Goal: Task Accomplishment & Management: Manage account settings

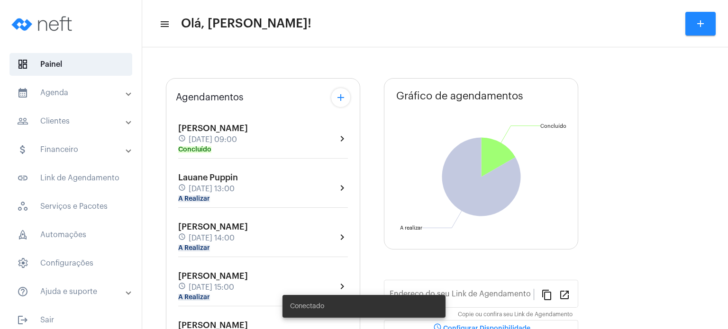
type input "[URL][DOMAIN_NAME]"
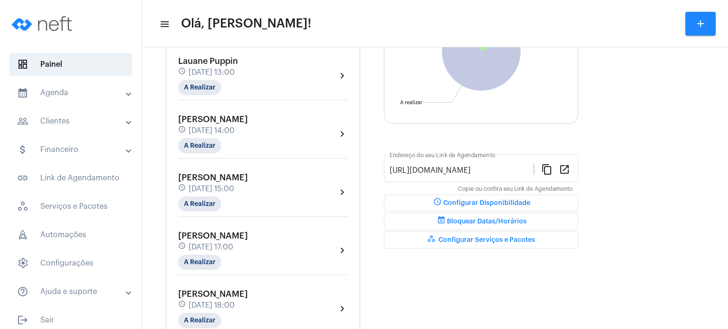
scroll to position [155, 0]
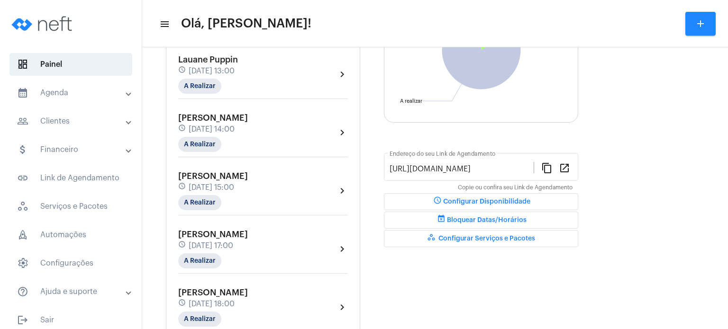
click at [198, 70] on span "[DATE] 13:00" at bounding box center [212, 71] width 46 height 9
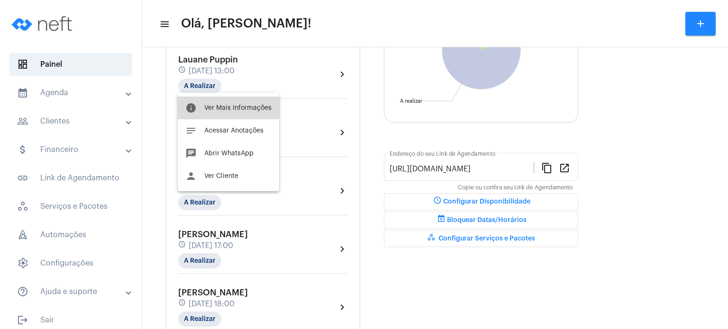
click at [210, 97] on button "info Ver Mais Informações" at bounding box center [228, 108] width 101 height 23
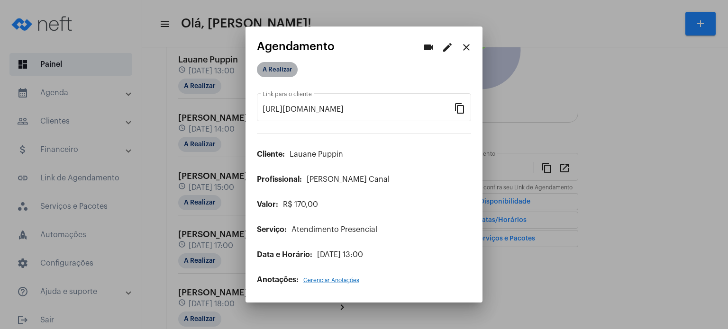
click at [269, 70] on mat-chip "A Realizar" at bounding box center [277, 69] width 41 height 15
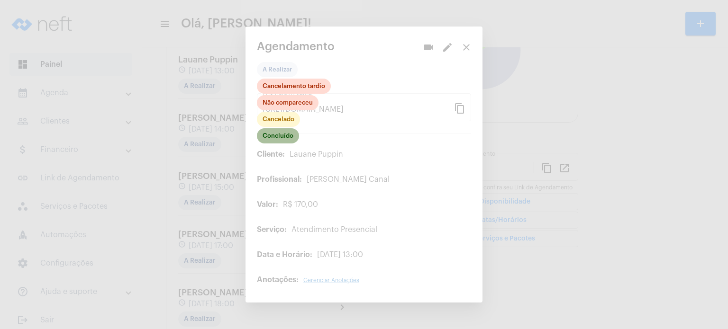
click at [289, 135] on mat-chip "Concluído" at bounding box center [278, 135] width 42 height 15
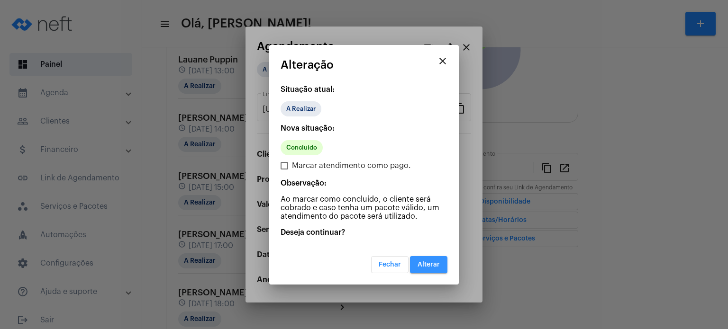
click at [428, 262] on span "Alterar" at bounding box center [428, 265] width 22 height 7
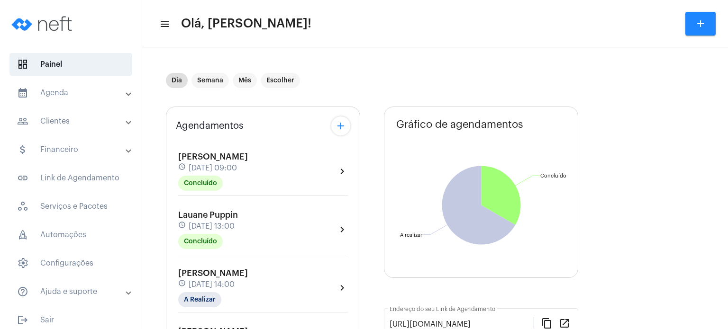
click at [82, 98] on mat-panel-title "calendar_month_outlined Agenda" at bounding box center [71, 92] width 109 height 11
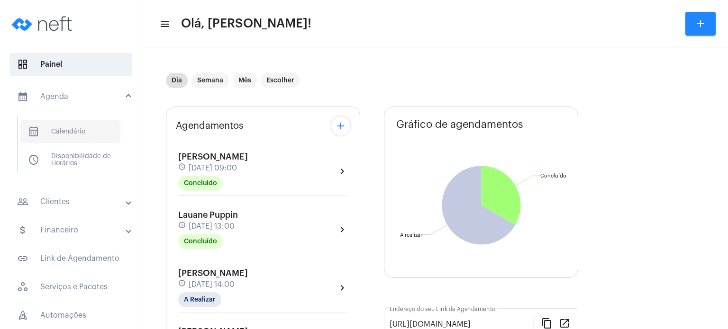
click at [73, 127] on span "calendar_month_outlined Calendário" at bounding box center [70, 131] width 100 height 23
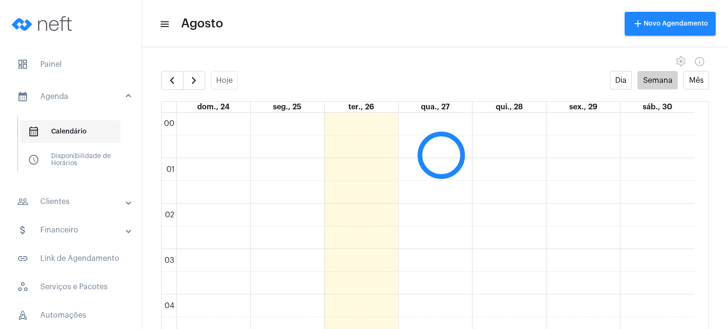
scroll to position [273, 0]
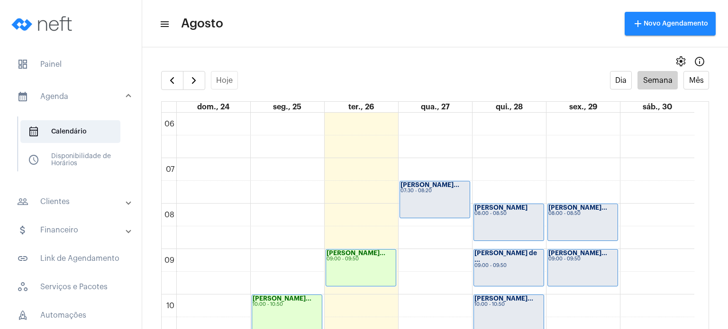
click at [508, 208] on div "[PERSON_NAME]" at bounding box center [508, 208] width 69 height 7
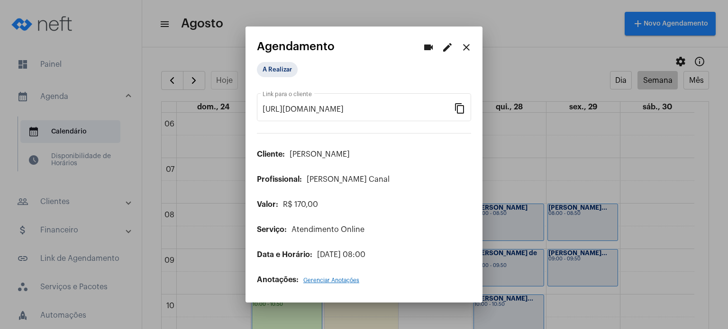
click at [443, 55] on button "edit" at bounding box center [447, 47] width 19 height 19
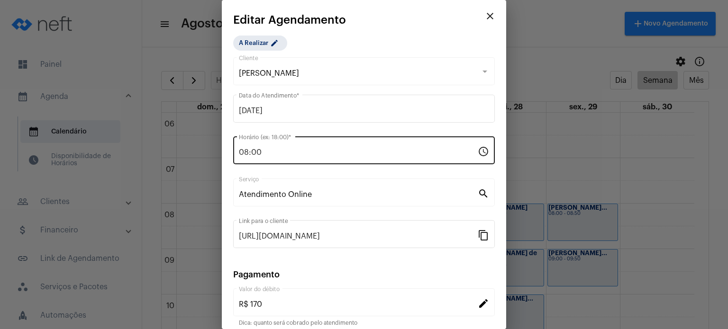
click at [371, 147] on div "08:00 Horário (ex: 18:00) *" at bounding box center [358, 150] width 239 height 30
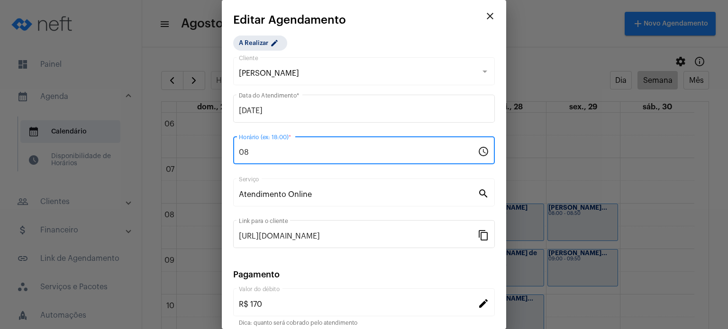
type input "0"
type input "19:00"
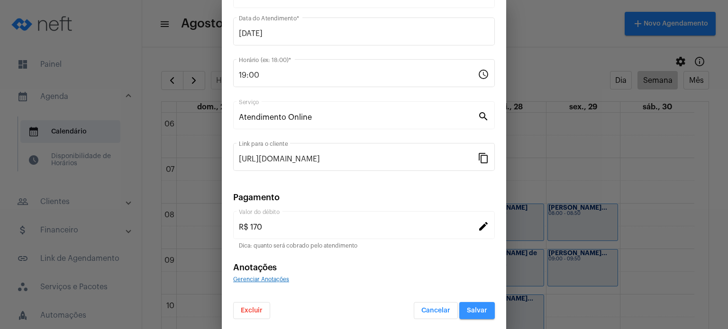
click at [475, 303] on button "Salvar" at bounding box center [477, 310] width 36 height 17
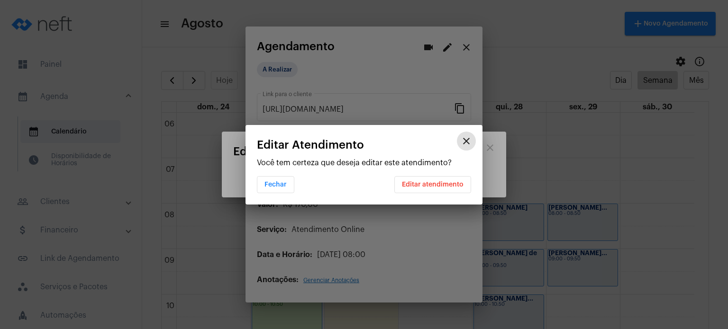
click at [440, 175] on div "Fechar Editar atendimento" at bounding box center [364, 184] width 214 height 18
click at [435, 182] on span "Editar atendimento" at bounding box center [433, 184] width 62 height 7
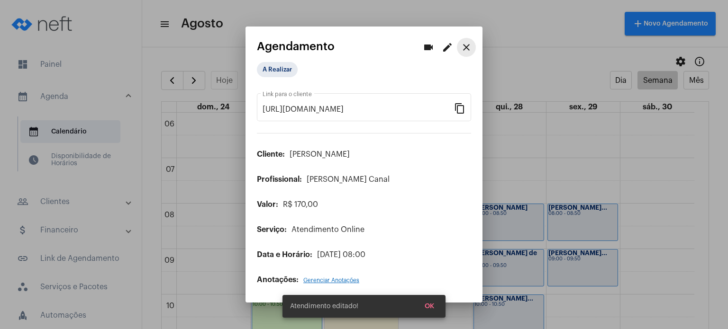
click at [468, 52] on mat-icon "close" at bounding box center [466, 47] width 11 height 11
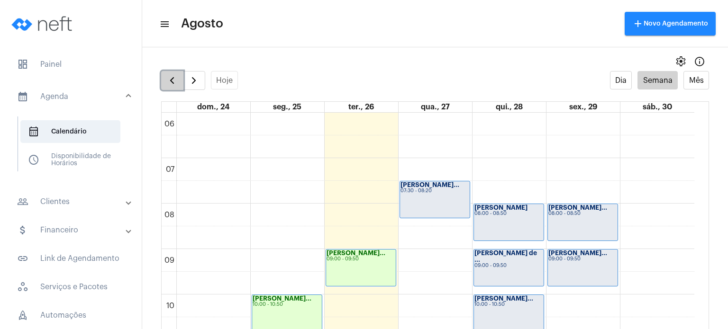
click at [169, 77] on span "button" at bounding box center [171, 80] width 11 height 11
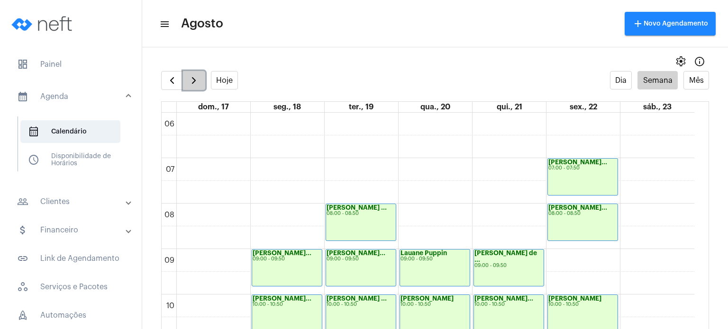
click at [194, 78] on span "button" at bounding box center [193, 80] width 11 height 11
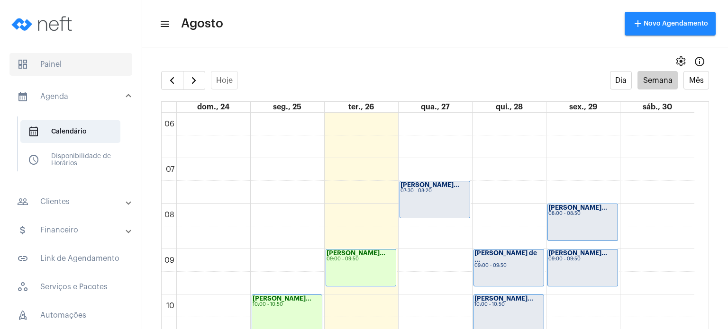
click at [86, 73] on span "dashboard Painel" at bounding box center [70, 64] width 123 height 23
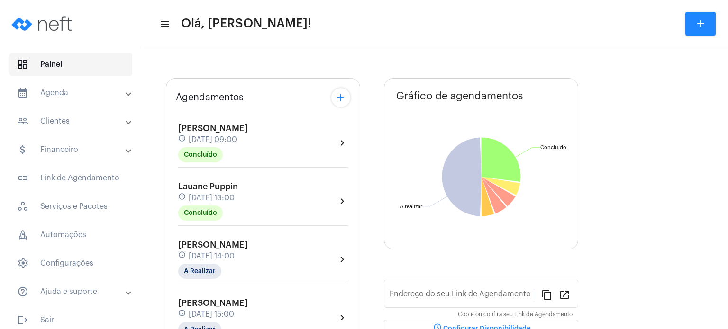
type input "[URL][DOMAIN_NAME]"
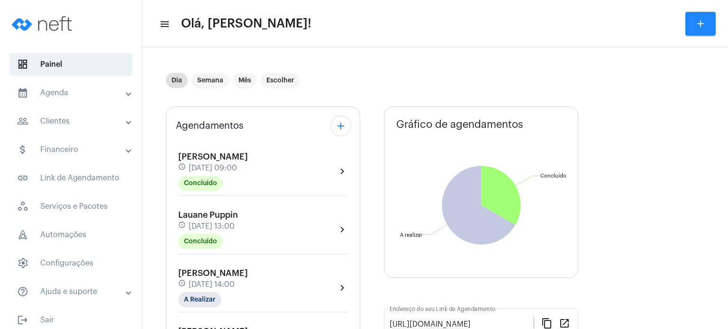
click at [69, 97] on mat-panel-title "calendar_month_outlined Agenda" at bounding box center [71, 92] width 109 height 11
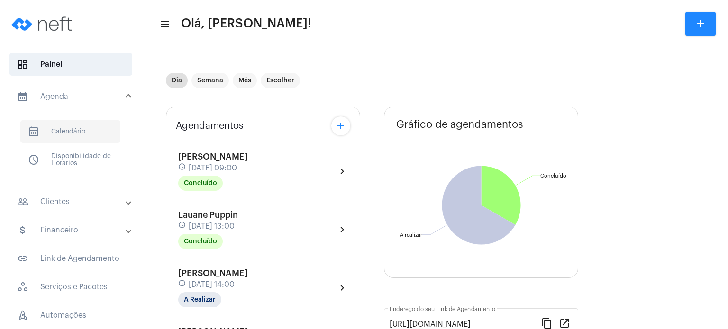
click at [96, 125] on span "calendar_month_outlined Calendário" at bounding box center [70, 131] width 100 height 23
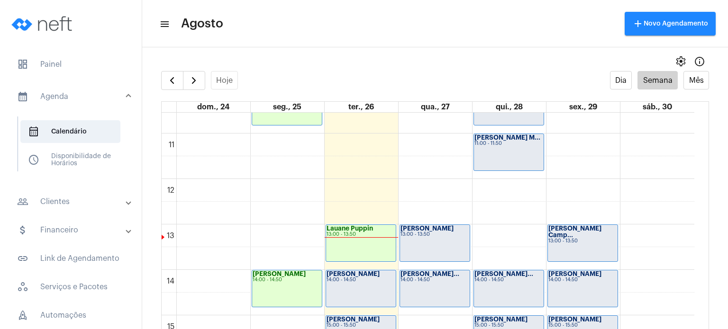
scroll to position [273, 0]
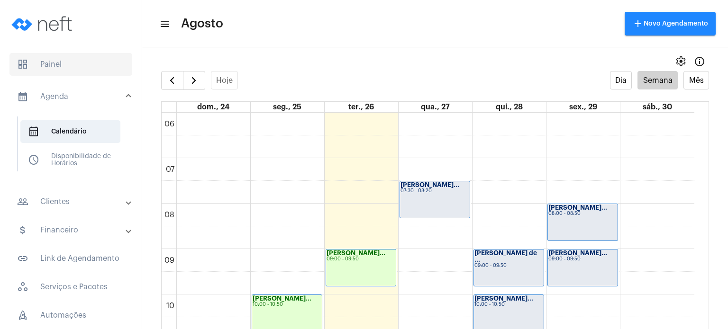
click at [97, 59] on span "dashboard Painel" at bounding box center [70, 64] width 123 height 23
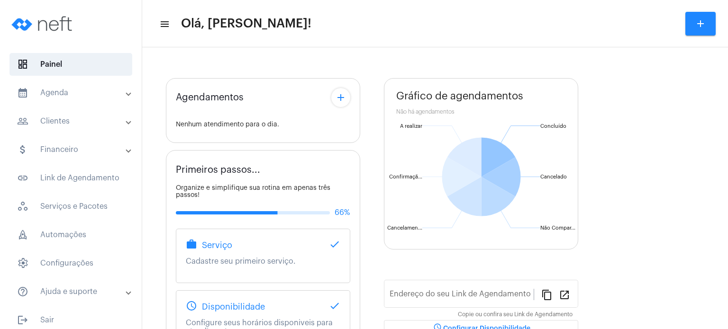
type input "[URL][DOMAIN_NAME]"
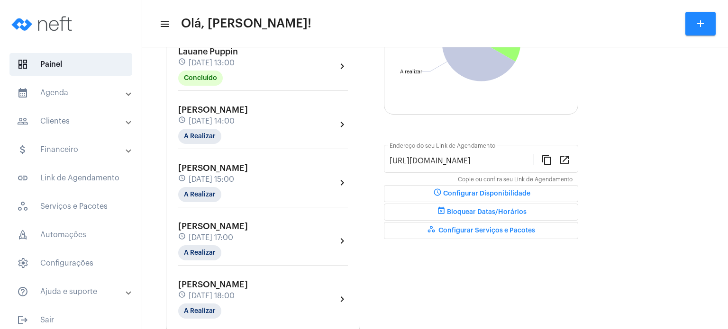
scroll to position [171, 0]
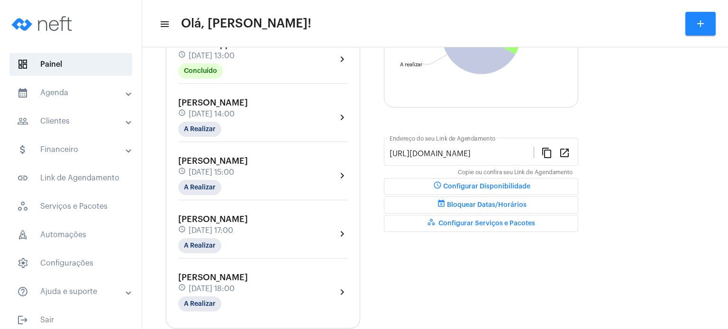
click at [235, 58] on span "[DATE] 13:00" at bounding box center [212, 56] width 46 height 9
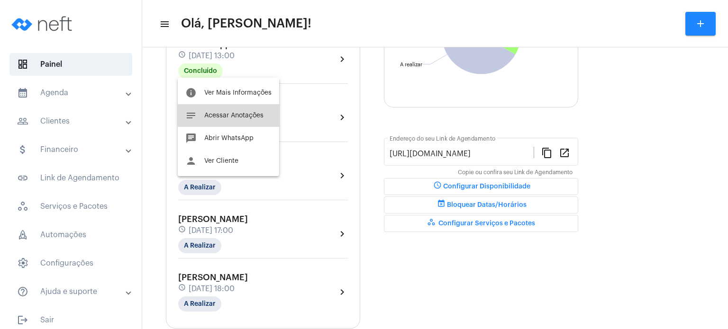
click at [247, 115] on span "Acessar Anotações" at bounding box center [233, 115] width 59 height 7
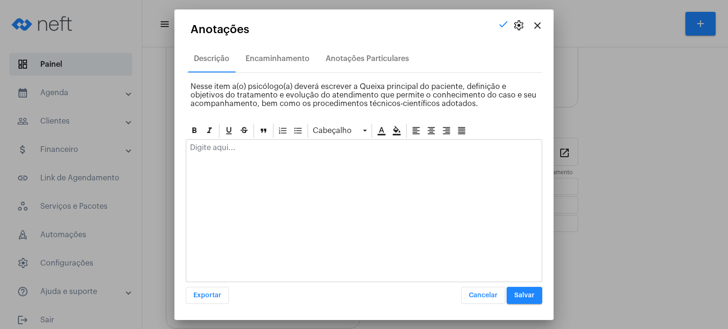
click at [245, 145] on p at bounding box center [364, 148] width 348 height 9
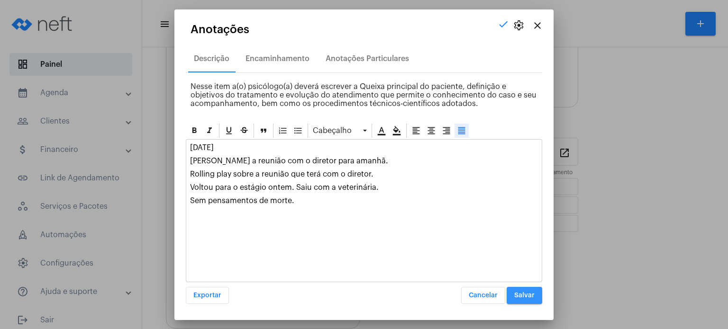
click at [526, 289] on button "Salvar" at bounding box center [525, 295] width 36 height 17
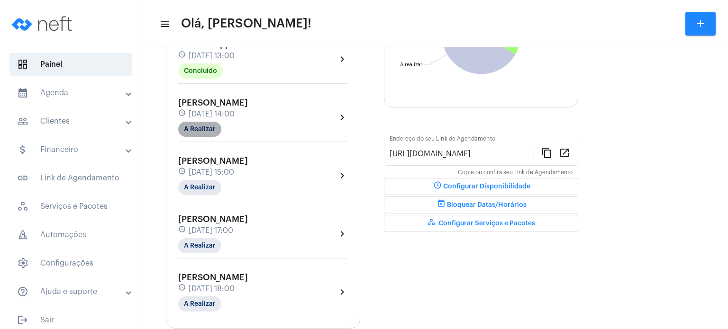
click at [217, 127] on mat-chip "A Realizar" at bounding box center [199, 129] width 43 height 15
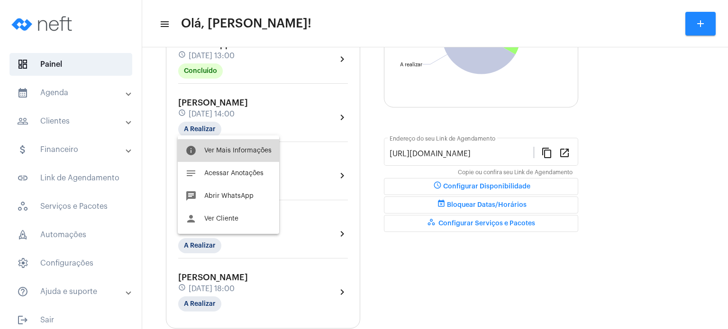
click at [243, 152] on span "Ver Mais Informações" at bounding box center [237, 150] width 67 height 7
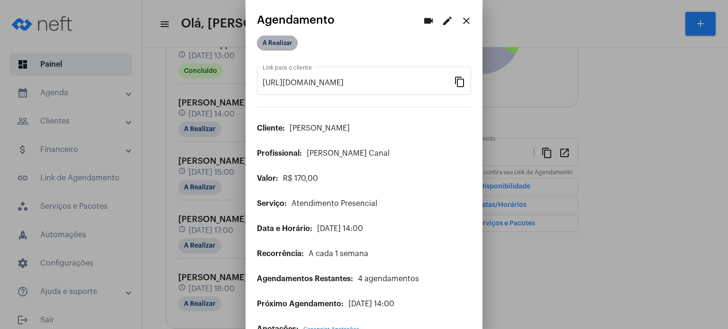
click at [288, 47] on mat-chip "A Realizar" at bounding box center [277, 43] width 41 height 15
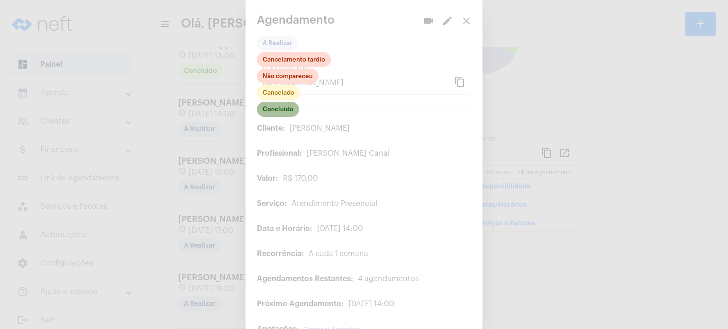
click at [290, 108] on mat-chip "Concluído" at bounding box center [278, 109] width 42 height 15
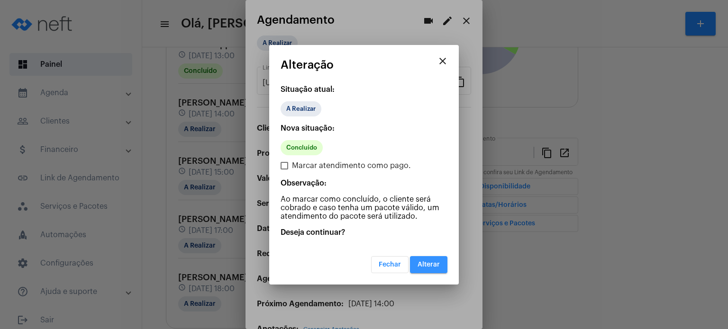
click at [433, 265] on span "Alterar" at bounding box center [428, 265] width 22 height 7
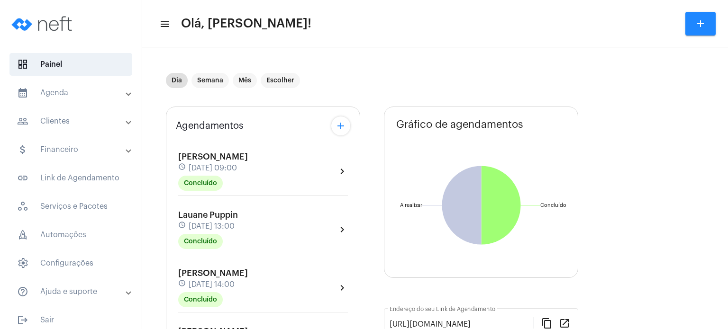
click at [232, 57] on div "Dia Semana Mês Escolher" at bounding box center [371, 80] width 410 height 47
click at [205, 274] on span "[PERSON_NAME]" at bounding box center [213, 273] width 70 height 9
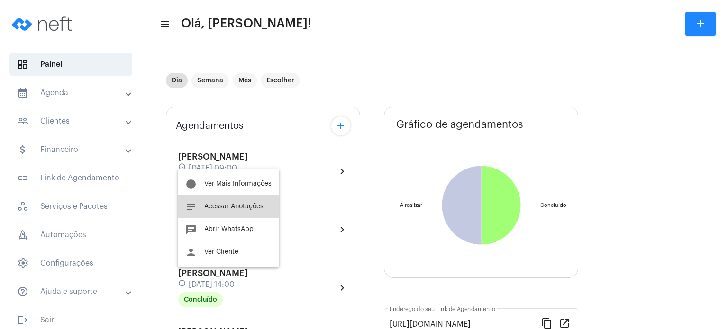
click at [230, 203] on span "Acessar Anotações" at bounding box center [233, 206] width 59 height 7
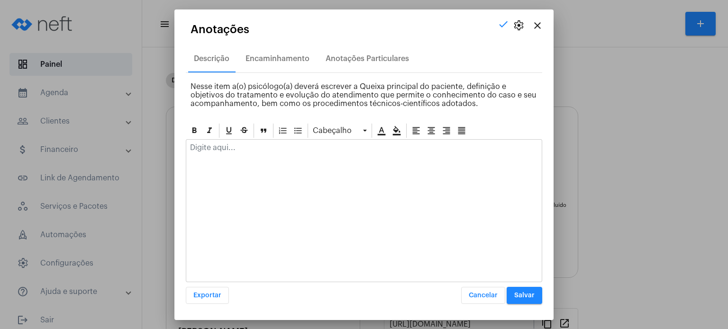
drag, startPoint x: 239, startPoint y: 164, endPoint x: 235, endPoint y: 154, distance: 10.6
click at [235, 154] on div at bounding box center [364, 210] width 356 height 143
click at [235, 154] on div at bounding box center [363, 150] width 355 height 21
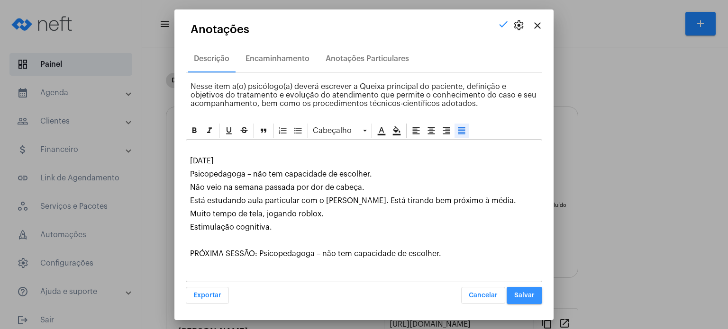
click at [532, 303] on button "Salvar" at bounding box center [525, 295] width 36 height 17
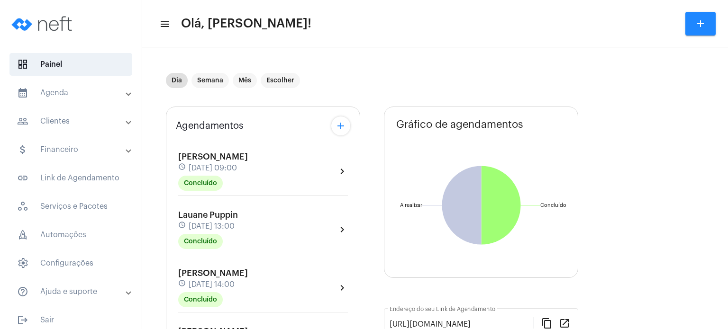
click at [174, 263] on div "Agendamentos add [PERSON_NAME] schedule [DATE] 09:00 Concluído chevron_right [P…" at bounding box center [263, 303] width 194 height 393
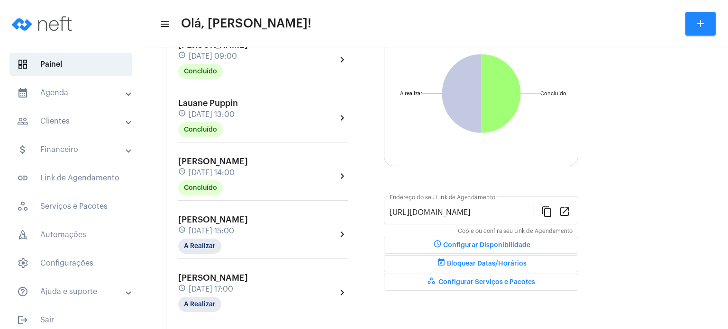
scroll to position [114, 0]
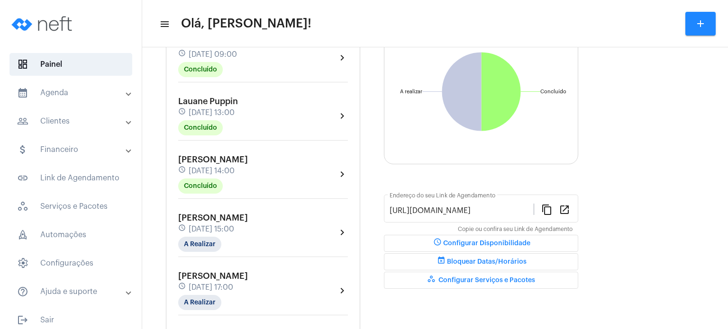
click at [213, 231] on span "[DATE] 15:00" at bounding box center [211, 229] width 45 height 9
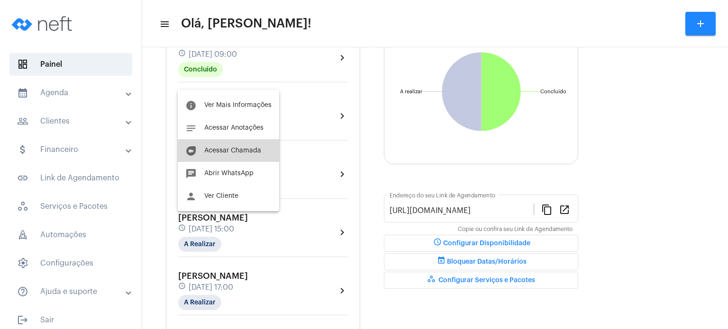
click at [238, 147] on button "duo [PERSON_NAME]" at bounding box center [228, 150] width 101 height 23
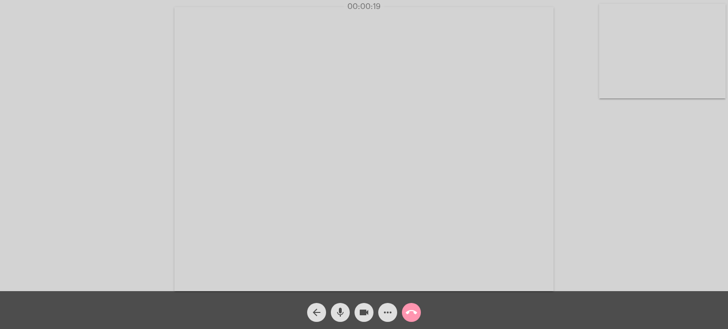
click at [464, 185] on video at bounding box center [363, 149] width 379 height 284
click at [476, 310] on div "arrow_back mic videocam more_horiz call_end" at bounding box center [364, 310] width 728 height 38
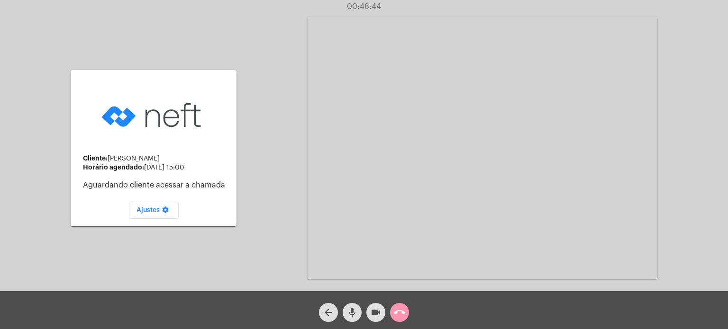
click at [419, 308] on div "arrow_back mic videocam call_end" at bounding box center [364, 310] width 728 height 38
click at [398, 308] on mat-icon "call_end" at bounding box center [399, 312] width 11 height 11
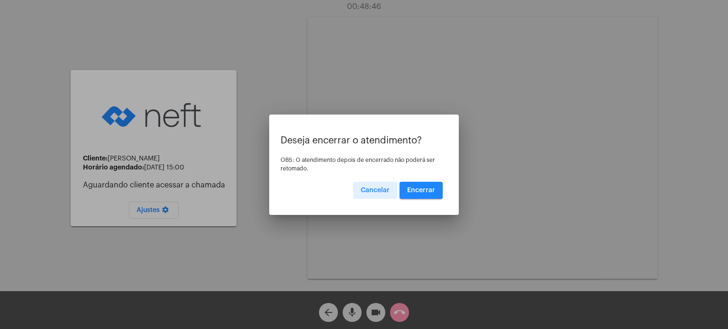
click at [421, 189] on span "Encerrar" at bounding box center [421, 190] width 28 height 7
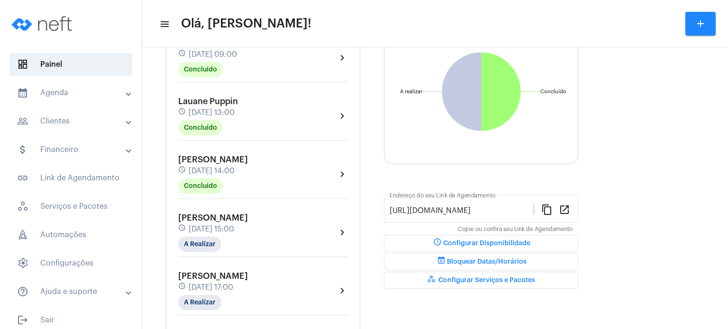
scroll to position [133, 0]
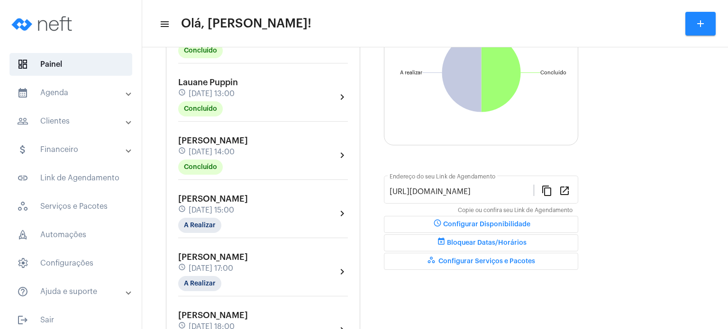
click at [207, 201] on div "Lucas Nalli schedule 26 de agosto às 15:00 A Realizar" at bounding box center [213, 213] width 70 height 39
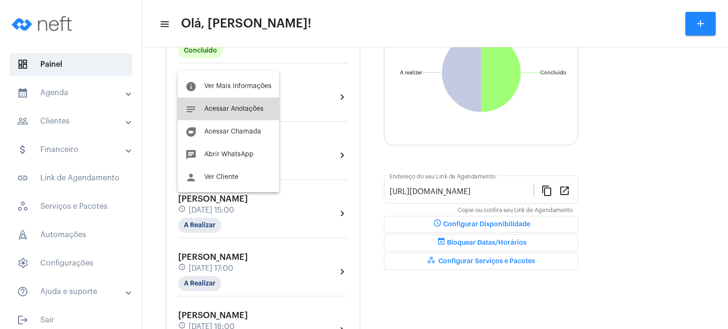
click at [239, 111] on span "Acessar Anotações" at bounding box center [233, 109] width 59 height 7
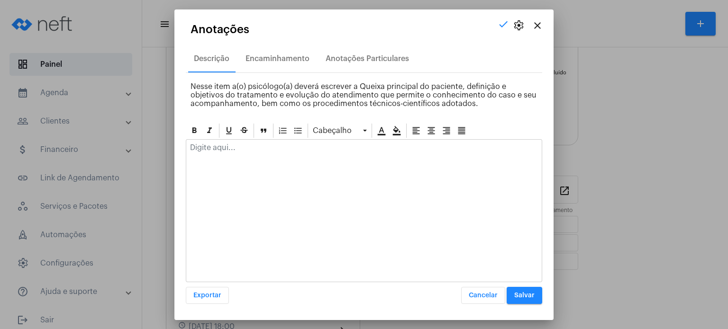
click at [227, 147] on p at bounding box center [364, 148] width 348 height 9
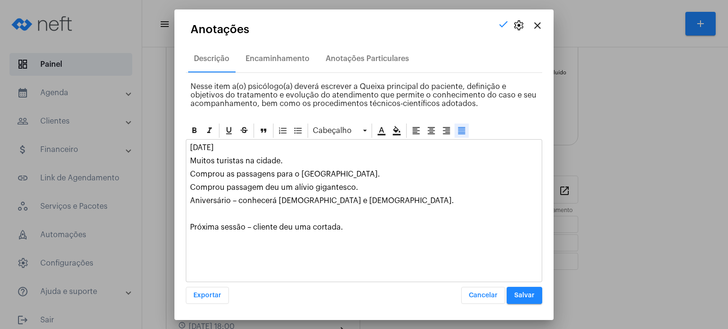
click at [523, 291] on button "Salvar" at bounding box center [525, 295] width 36 height 17
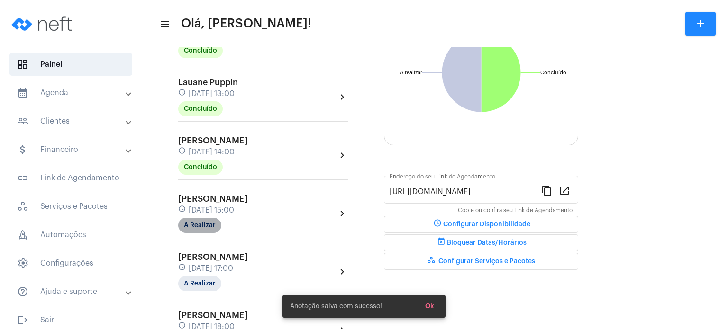
click at [200, 227] on mat-chip "A Realizar" at bounding box center [199, 225] width 43 height 15
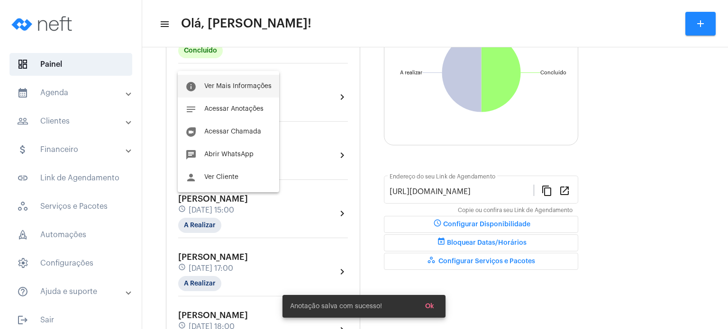
click at [221, 86] on span "Ver Mais Informações" at bounding box center [237, 86] width 67 height 7
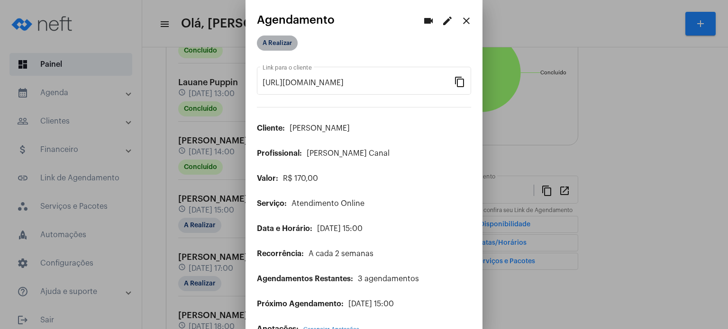
click at [276, 36] on mat-chip "A Realizar" at bounding box center [277, 43] width 41 height 15
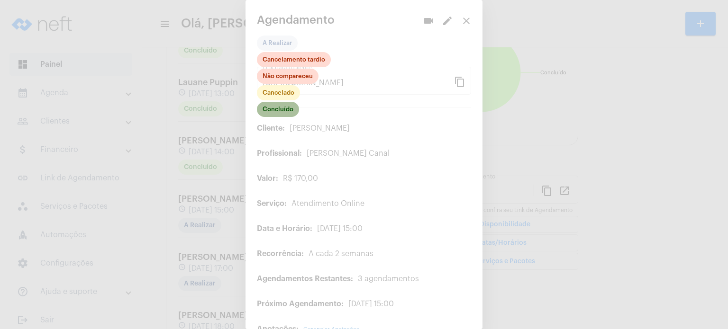
click at [283, 108] on mat-chip "Concluído" at bounding box center [278, 109] width 42 height 15
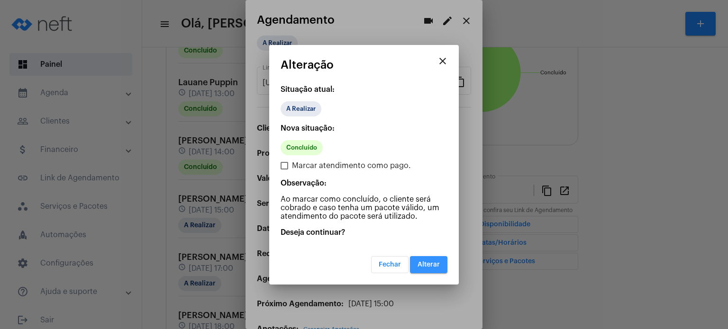
click at [434, 262] on span "Alterar" at bounding box center [428, 265] width 22 height 7
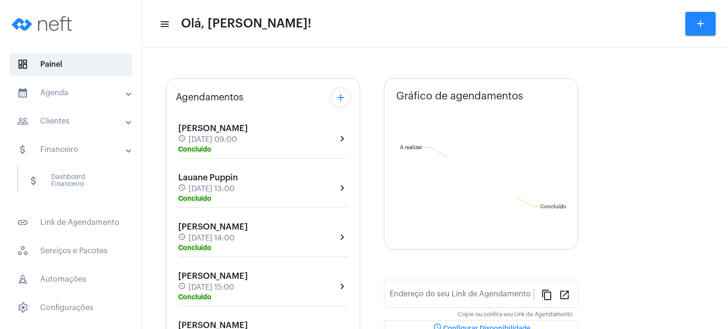
type input "[URL][DOMAIN_NAME]"
